Goal: Navigation & Orientation: Find specific page/section

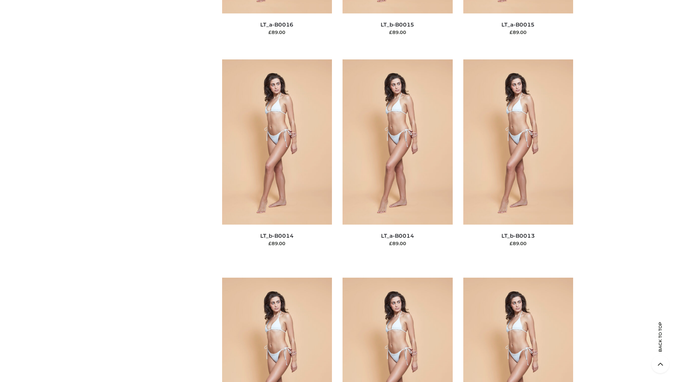
scroll to position [2513, 0]
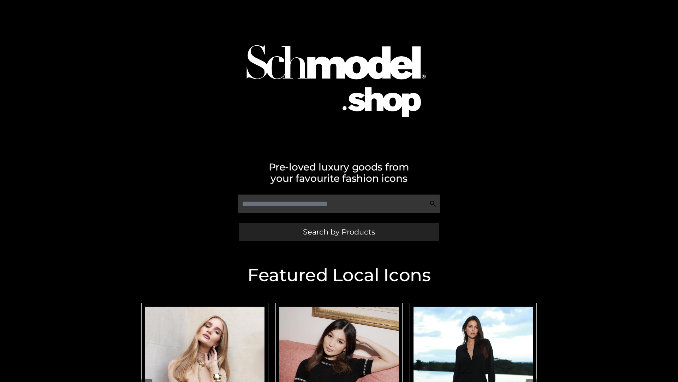
click at [339, 231] on span "Search by Products" at bounding box center [339, 231] width 72 height 7
